Goal: Find specific page/section: Find specific page/section

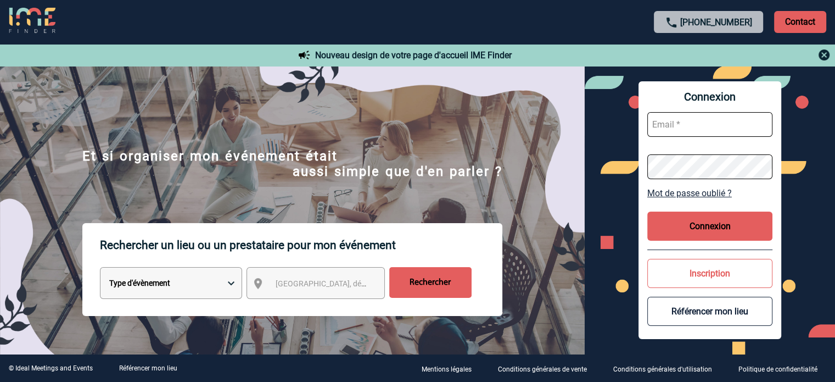
type input "jnetobogalho@ime-groupe.com"
click at [672, 216] on button "Connexion" at bounding box center [709, 225] width 125 height 29
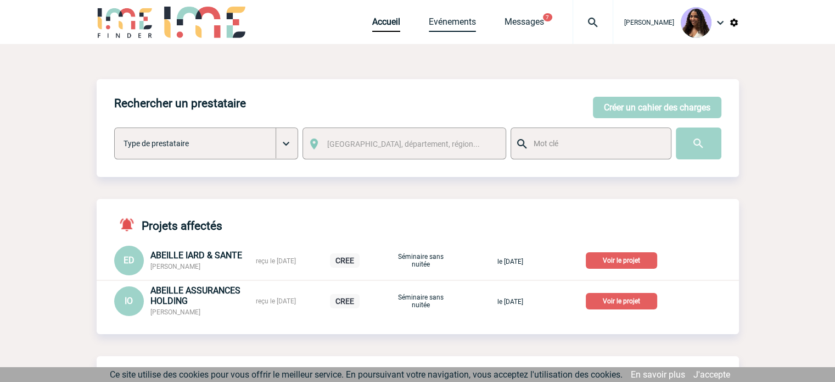
click at [433, 20] on link "Evénements" at bounding box center [452, 23] width 47 height 15
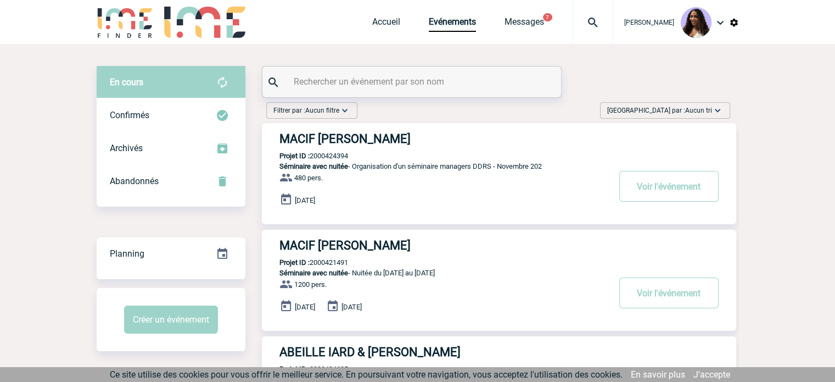
click at [378, 81] on input "text" at bounding box center [413, 82] width 244 height 16
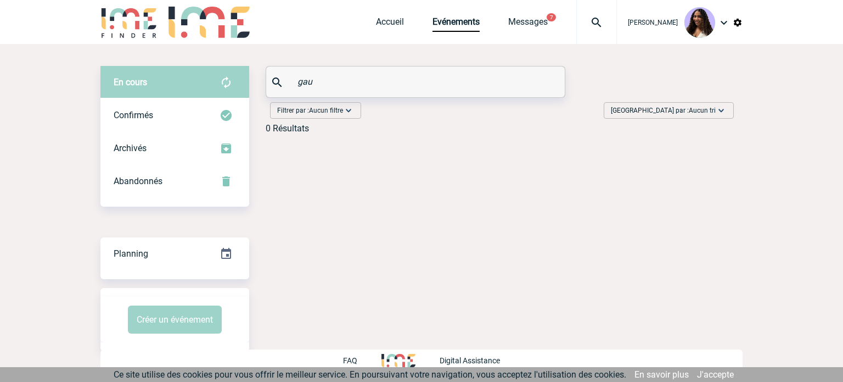
drag, startPoint x: 342, startPoint y: 79, endPoint x: 261, endPoint y: 81, distance: 80.7
click at [261, 81] on div "En cours En cours Confirmés Archivés Abandonnés En cours Confirmés Archivés Aba…" at bounding box center [421, 104] width 642 height 76
type input "v"
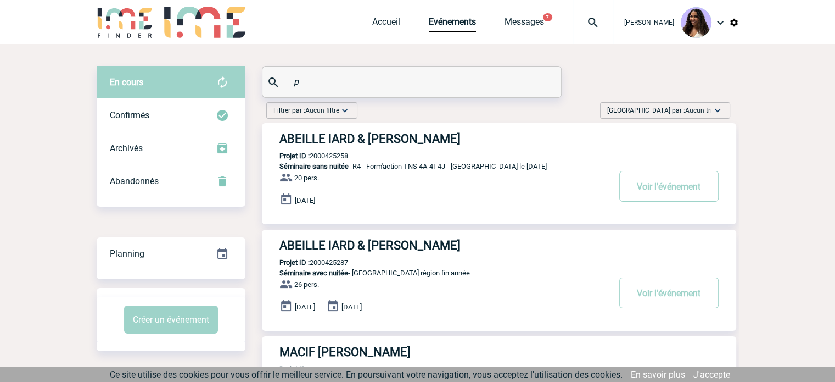
type input "p"
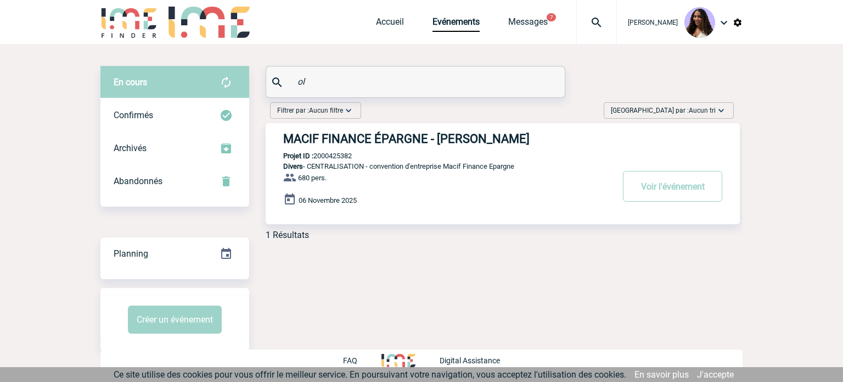
type input "o"
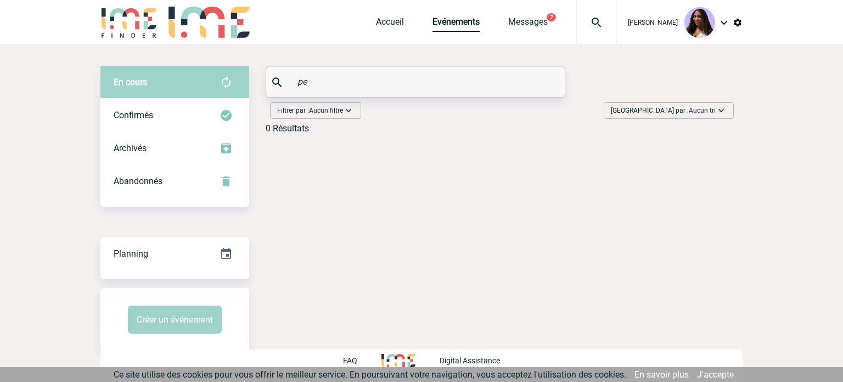
type input "p"
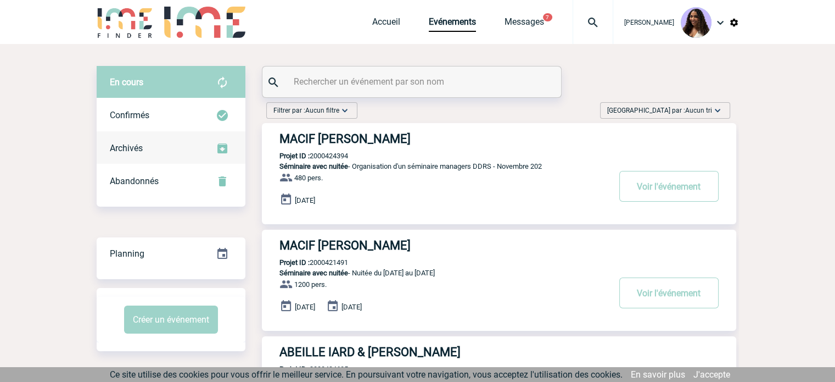
click at [183, 141] on div "Archivés" at bounding box center [171, 148] width 149 height 33
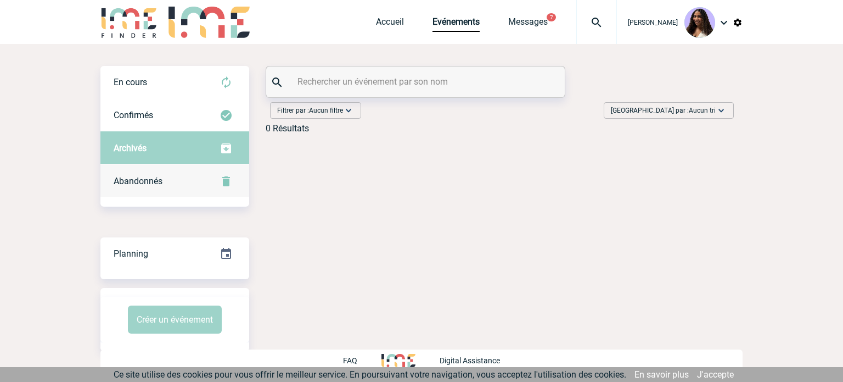
click at [175, 182] on div "Abandonnés" at bounding box center [174, 181] width 149 height 33
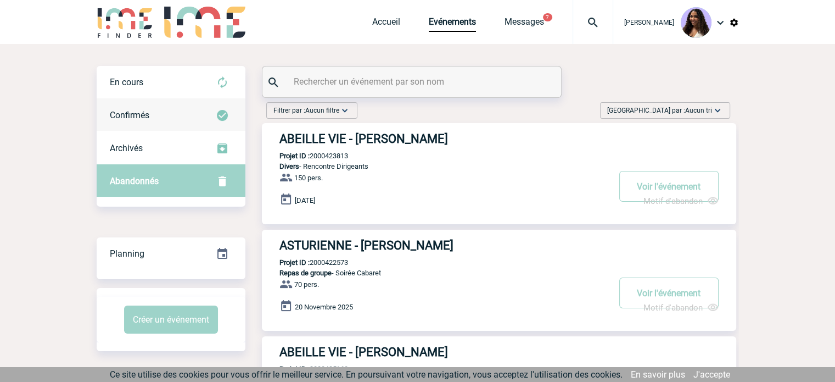
click at [172, 120] on div "Confirmés" at bounding box center [171, 115] width 149 height 33
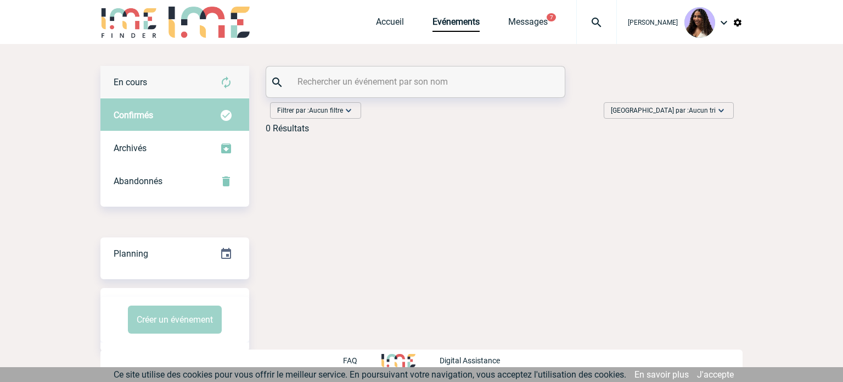
click at [160, 85] on div "En cours" at bounding box center [174, 82] width 149 height 33
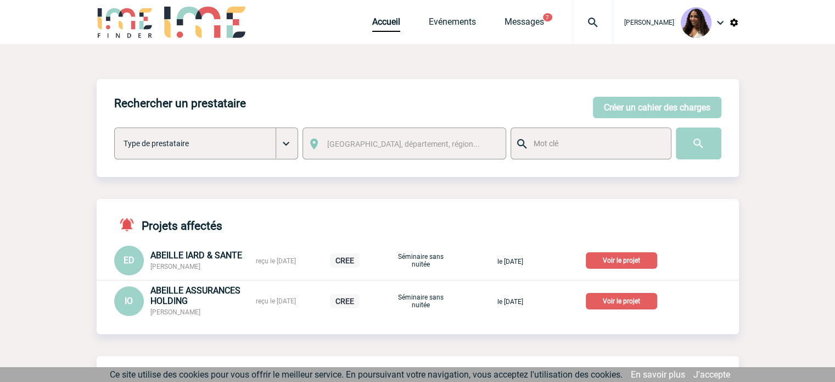
click at [573, 26] on img at bounding box center [593, 22] width 40 height 13
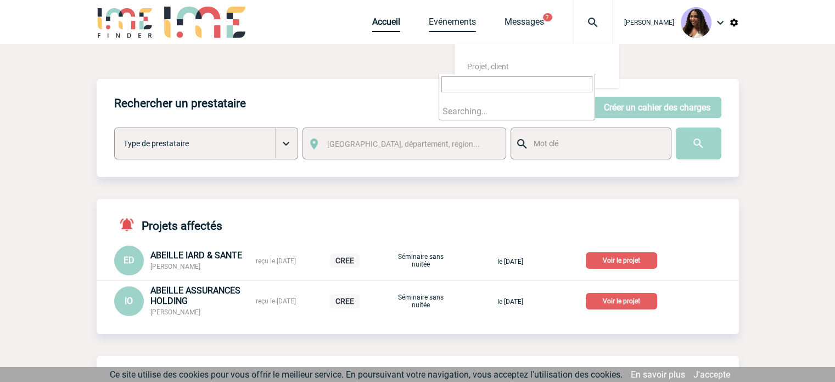
click at [432, 24] on link "Evénements" at bounding box center [452, 23] width 47 height 15
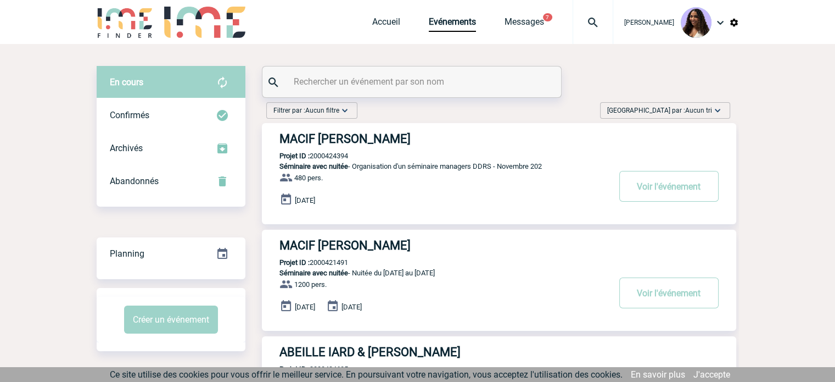
click at [402, 81] on input "text" at bounding box center [413, 82] width 244 height 16
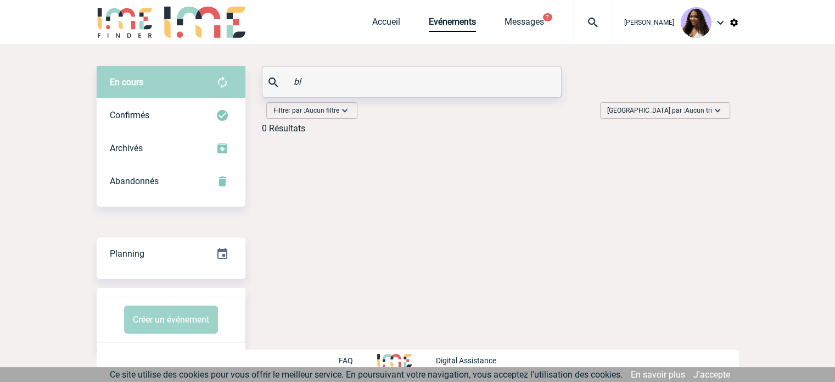
type input "b"
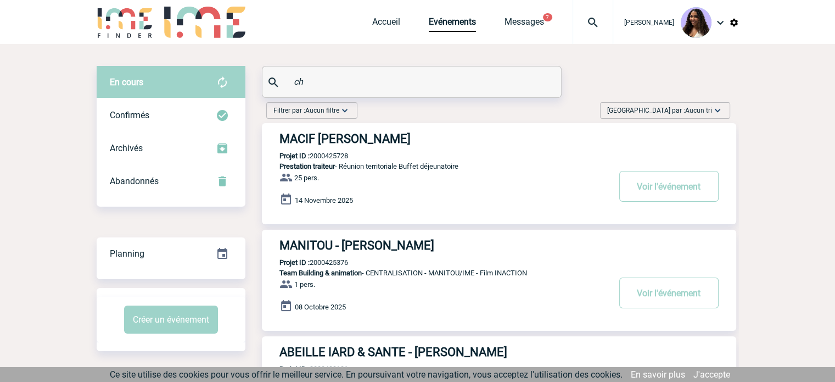
type input "c"
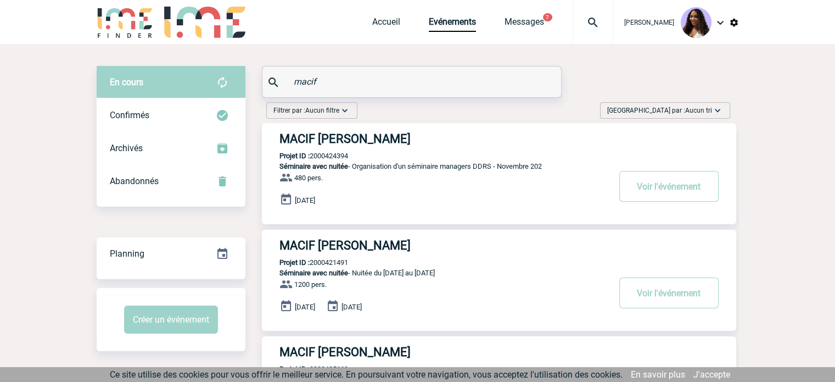
type input "macif"
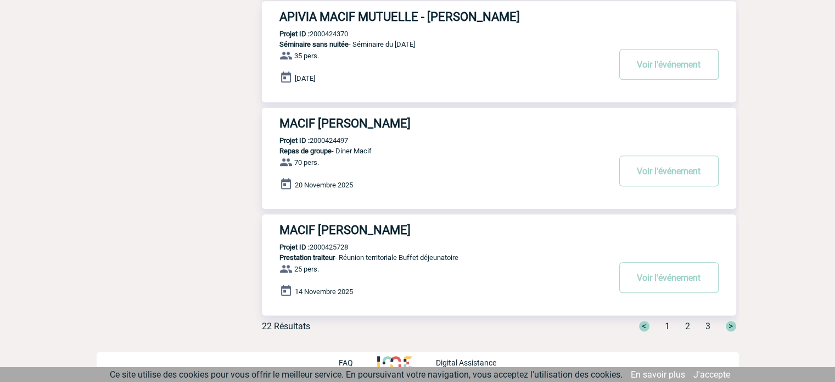
scroll to position [868, 0]
click at [731, 322] on span ">" at bounding box center [731, 325] width 10 height 10
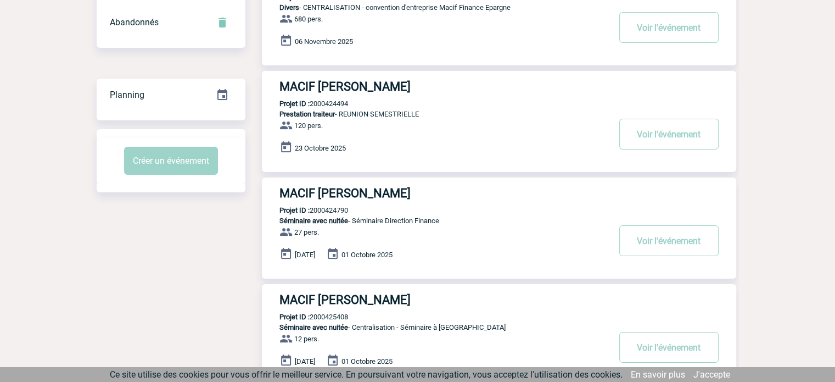
scroll to position [0, 0]
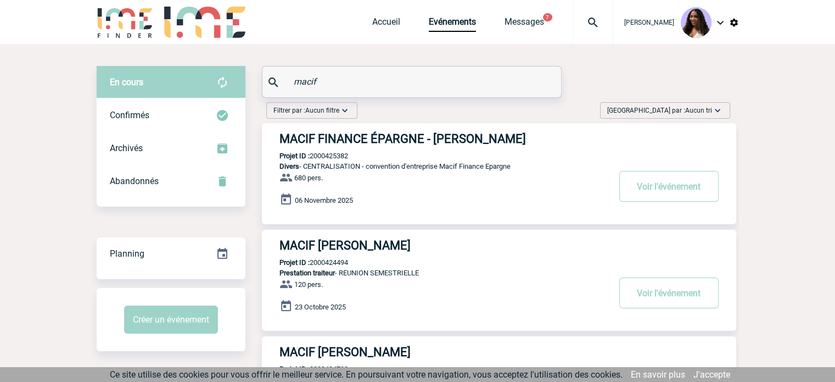
click at [395, 132] on h3 "MACIF FINANCE ÉPARGNE - [PERSON_NAME]" at bounding box center [443, 139] width 329 height 14
